Goal: Download file/media

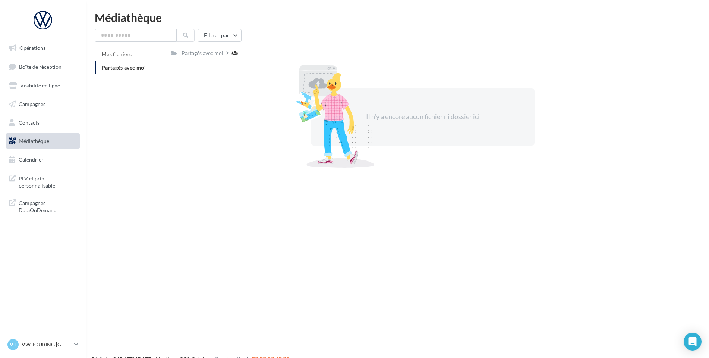
click at [138, 70] on span "Partagés avec moi" at bounding box center [124, 67] width 44 height 6
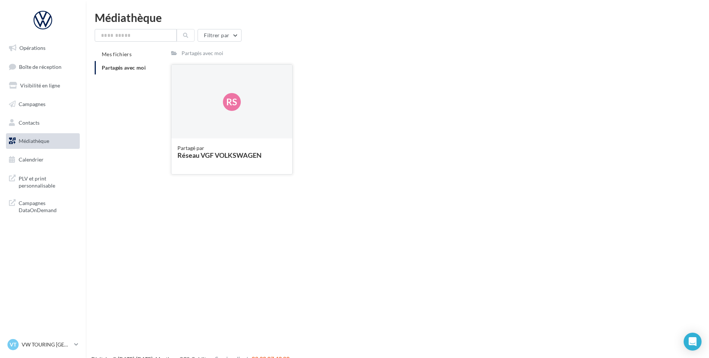
click at [205, 155] on div "Réseau VGF VOLKSWAGEN" at bounding box center [231, 155] width 109 height 7
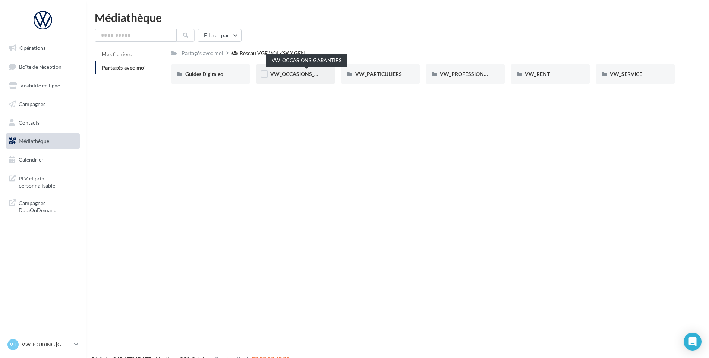
click at [291, 75] on span "VW_OCCASIONS_GARANTIES" at bounding box center [306, 74] width 73 height 6
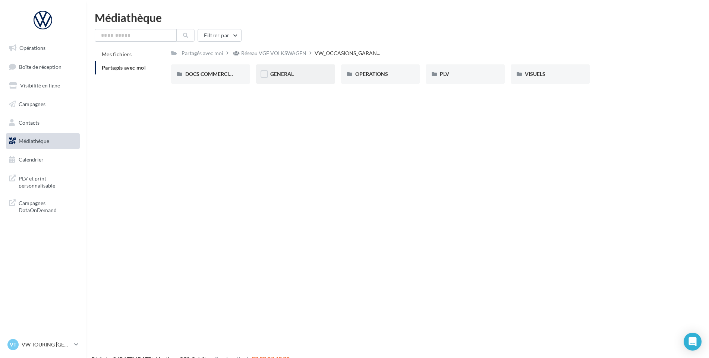
click at [296, 75] on div "GENERAL" at bounding box center [295, 73] width 51 height 7
click at [556, 76] on span "Visuel Page accueil" at bounding box center [547, 74] width 44 height 6
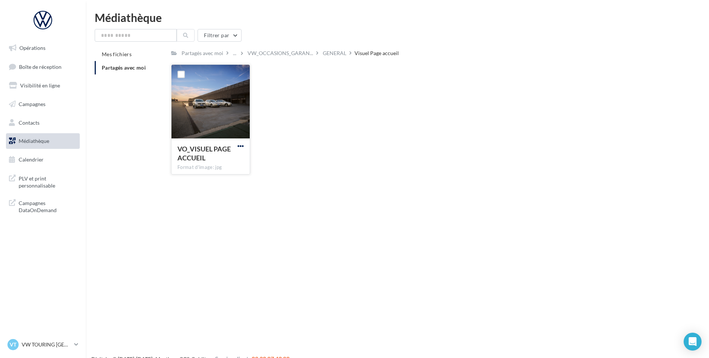
click at [242, 145] on span "button" at bounding box center [240, 146] width 6 height 6
click at [234, 158] on button "Télécharger" at bounding box center [208, 160] width 75 height 19
click at [275, 56] on span "VW_OCCASIONS_GARAN..." at bounding box center [280, 53] width 66 height 7
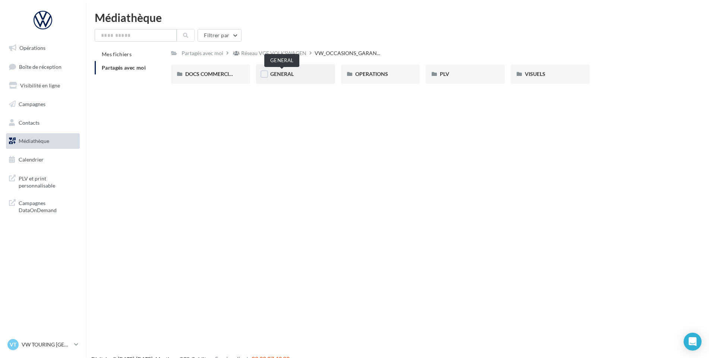
click at [276, 74] on span "GENERAL" at bounding box center [281, 74] width 23 height 6
click at [376, 76] on span "PHOTOGUIDELINE" at bounding box center [377, 74] width 45 height 6
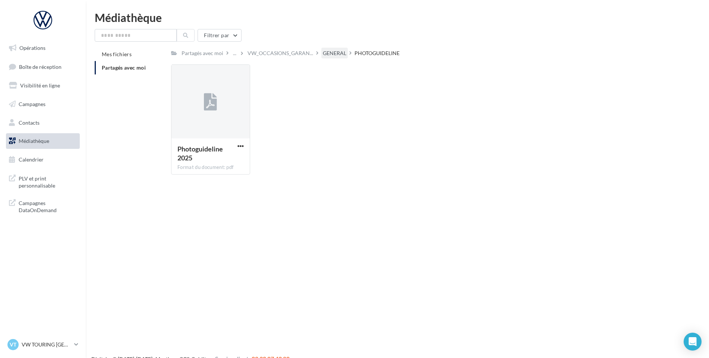
click at [334, 54] on div "GENERAL" at bounding box center [334, 53] width 23 height 7
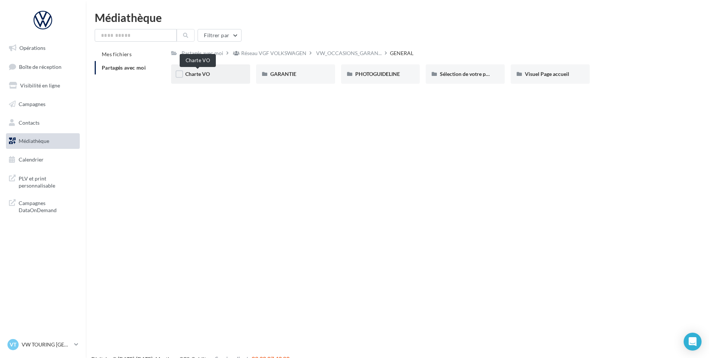
click at [195, 74] on span "Charte VO" at bounding box center [197, 74] width 25 height 6
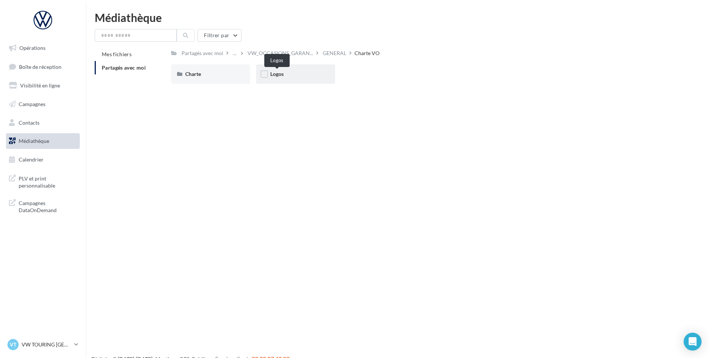
click at [284, 75] on span "Logos" at bounding box center [276, 74] width 13 height 6
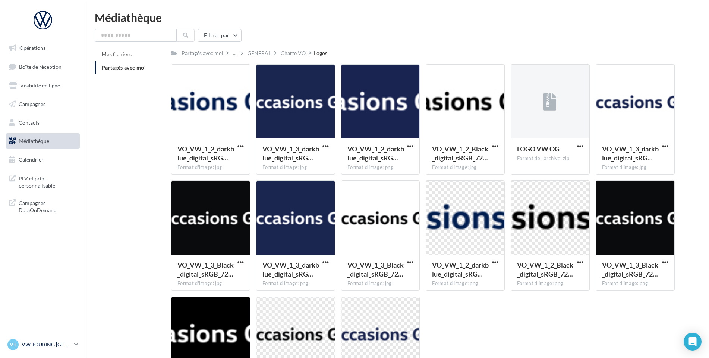
click at [58, 343] on p "VW TOURING [GEOGRAPHIC_DATA]" at bounding box center [47, 344] width 50 height 7
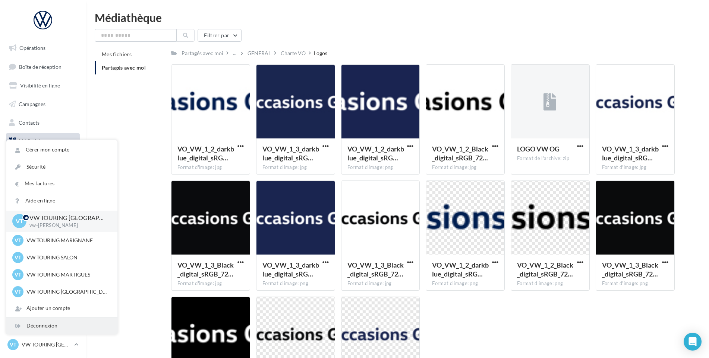
click at [53, 328] on div "Déconnexion" at bounding box center [61, 326] width 111 height 17
